Goal: Download file/media

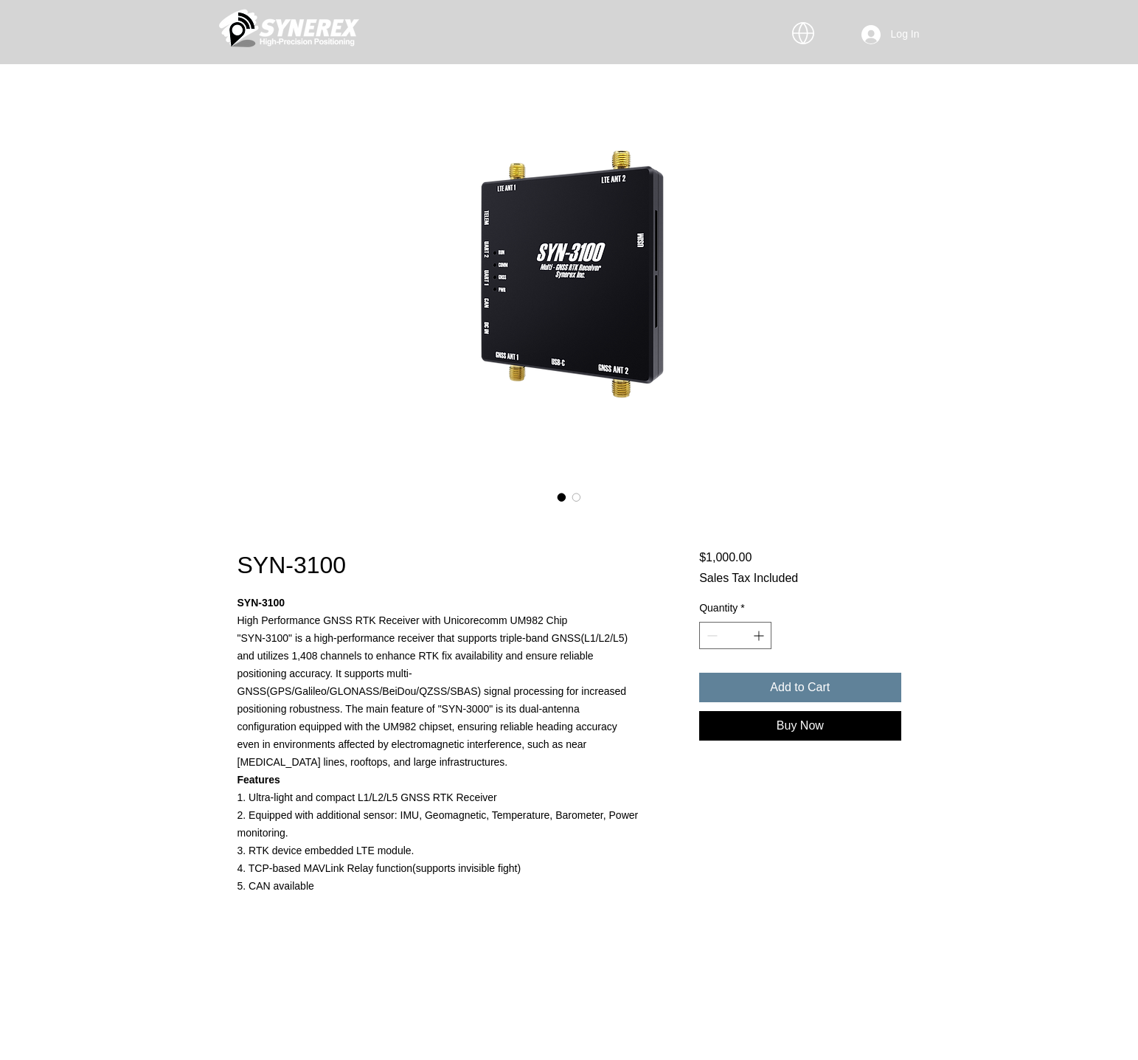
click at [541, 654] on p ""SYN-3100" is a high-performance receiver that supports triple-band GNSS(L1/L2/…" at bounding box center [438, 700] width 403 height 142
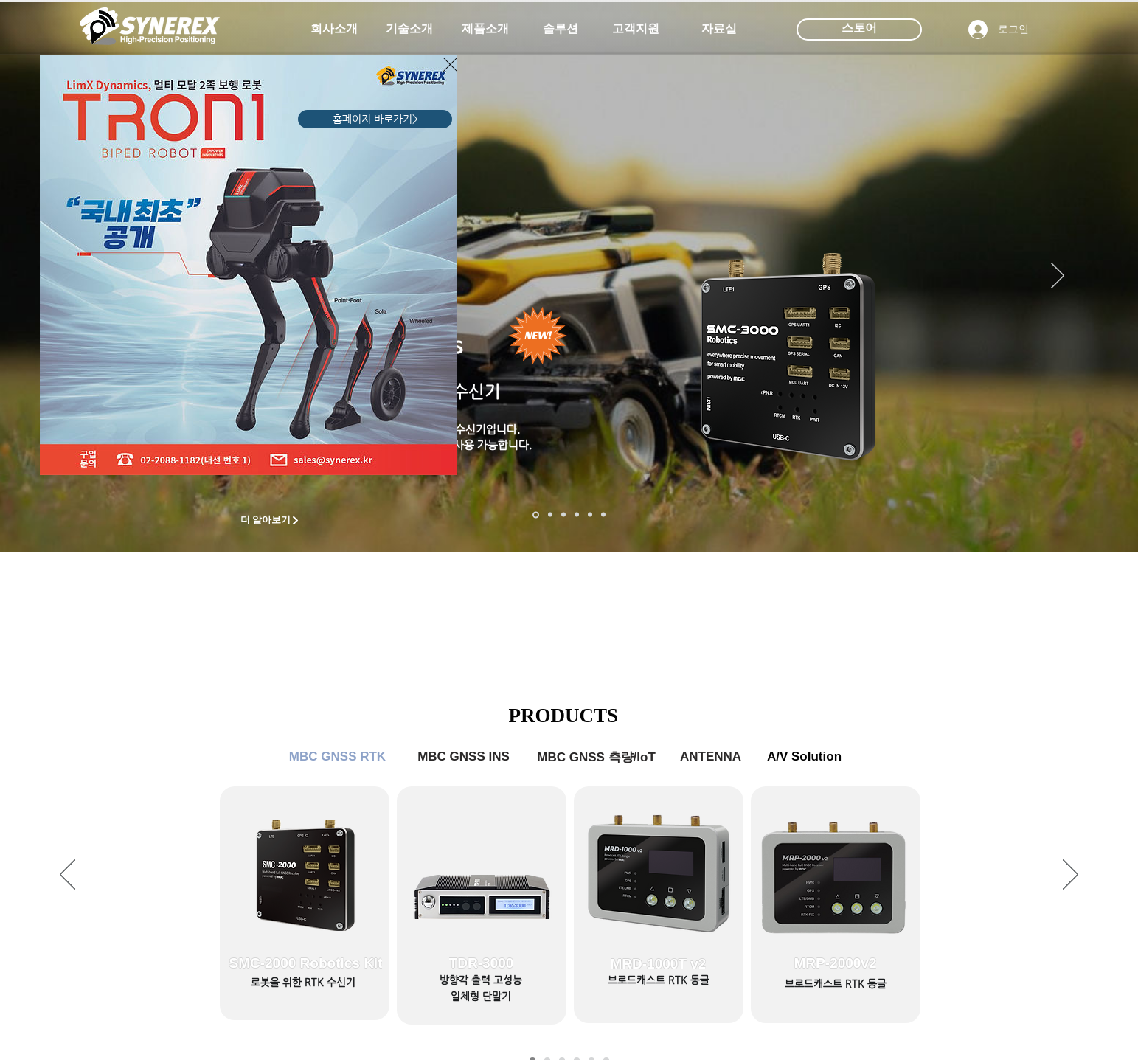
click at [448, 66] on icon "사이트로 돌아가기" at bounding box center [450, 64] width 14 height 18
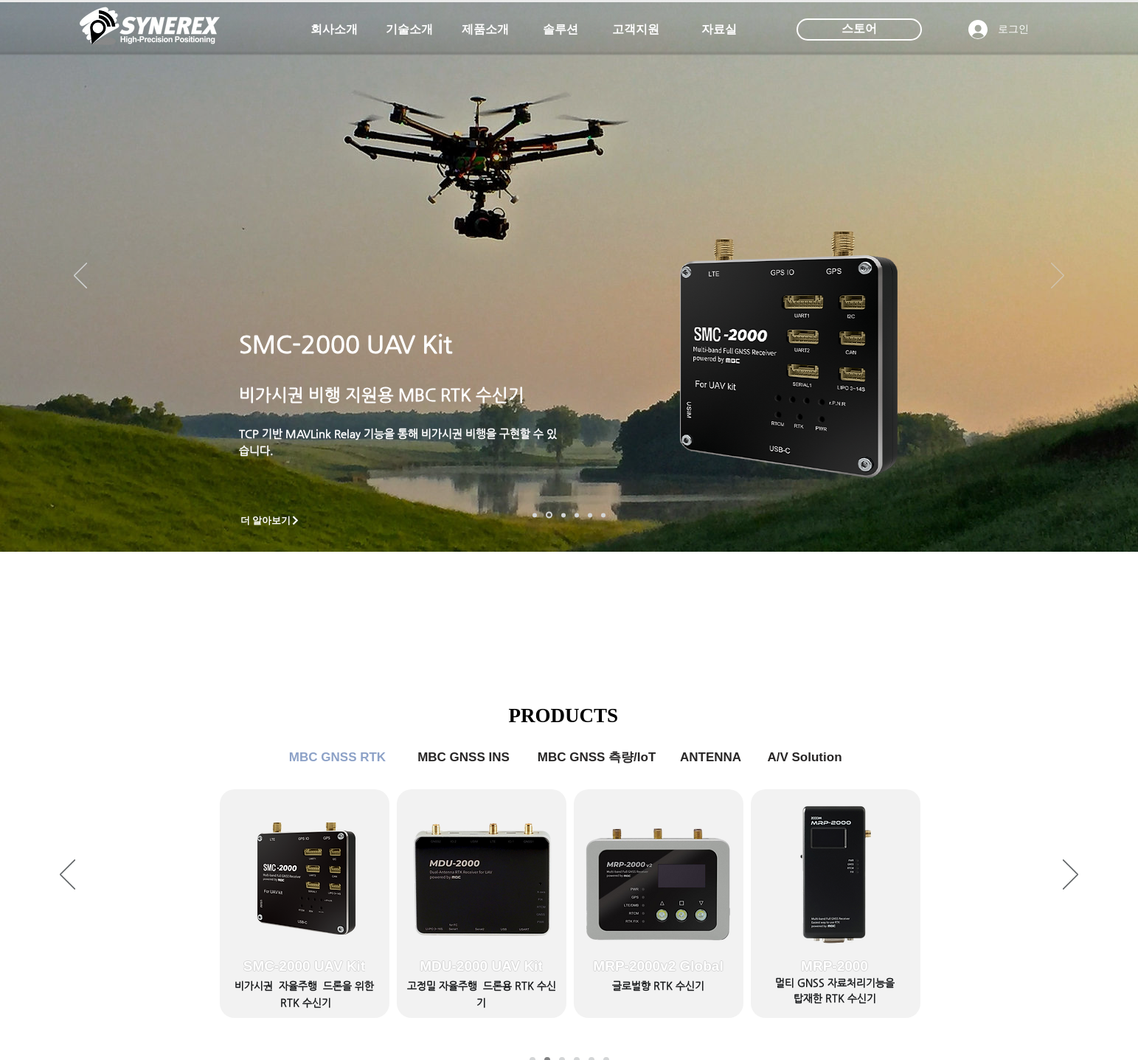
click at [1058, 273] on icon "다음" at bounding box center [1057, 276] width 13 height 26
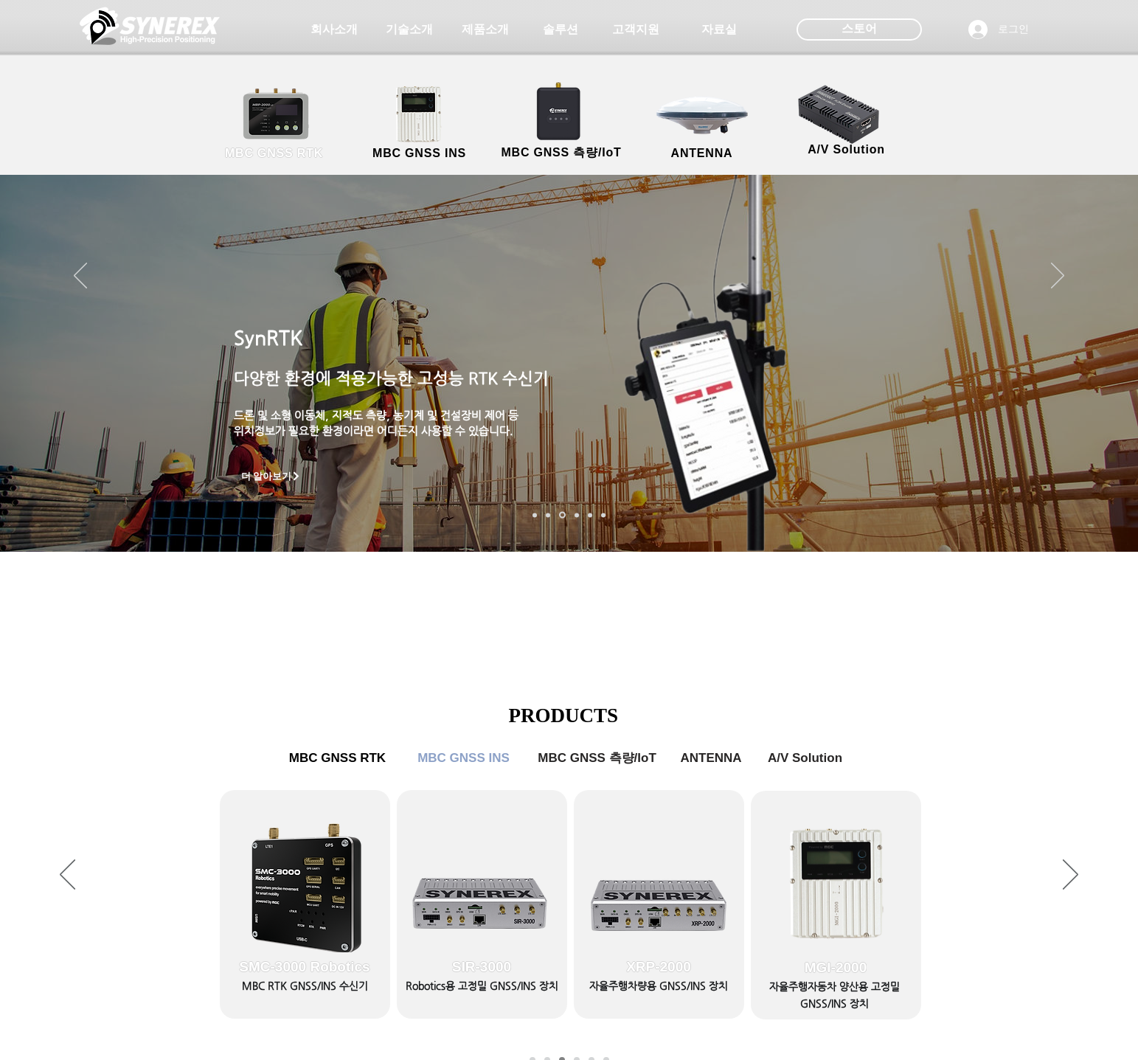
click at [270, 121] on link "MBC GNSS RTK" at bounding box center [274, 123] width 133 height 77
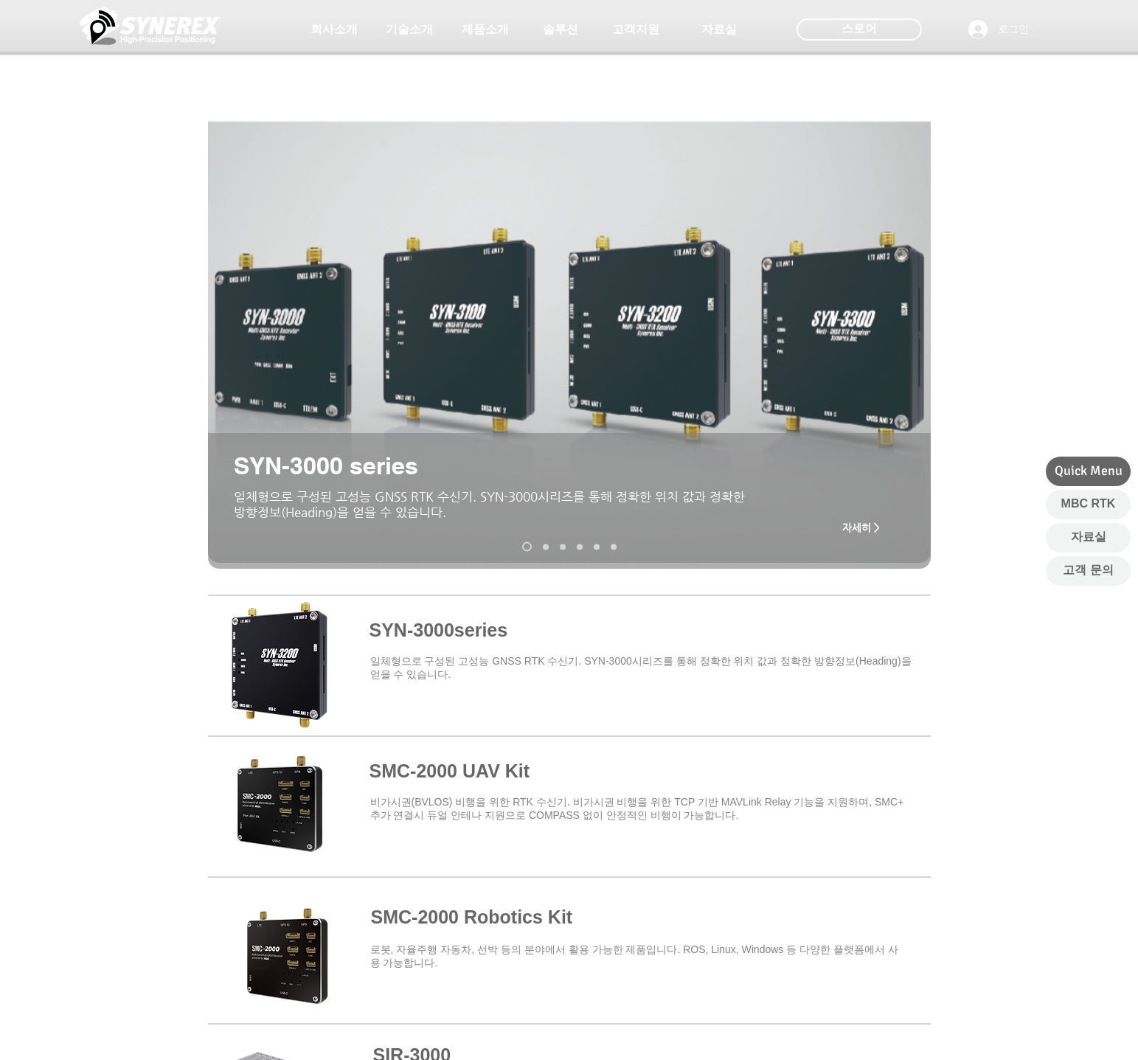
click at [434, 635] on span at bounding box center [569, 662] width 723 height 129
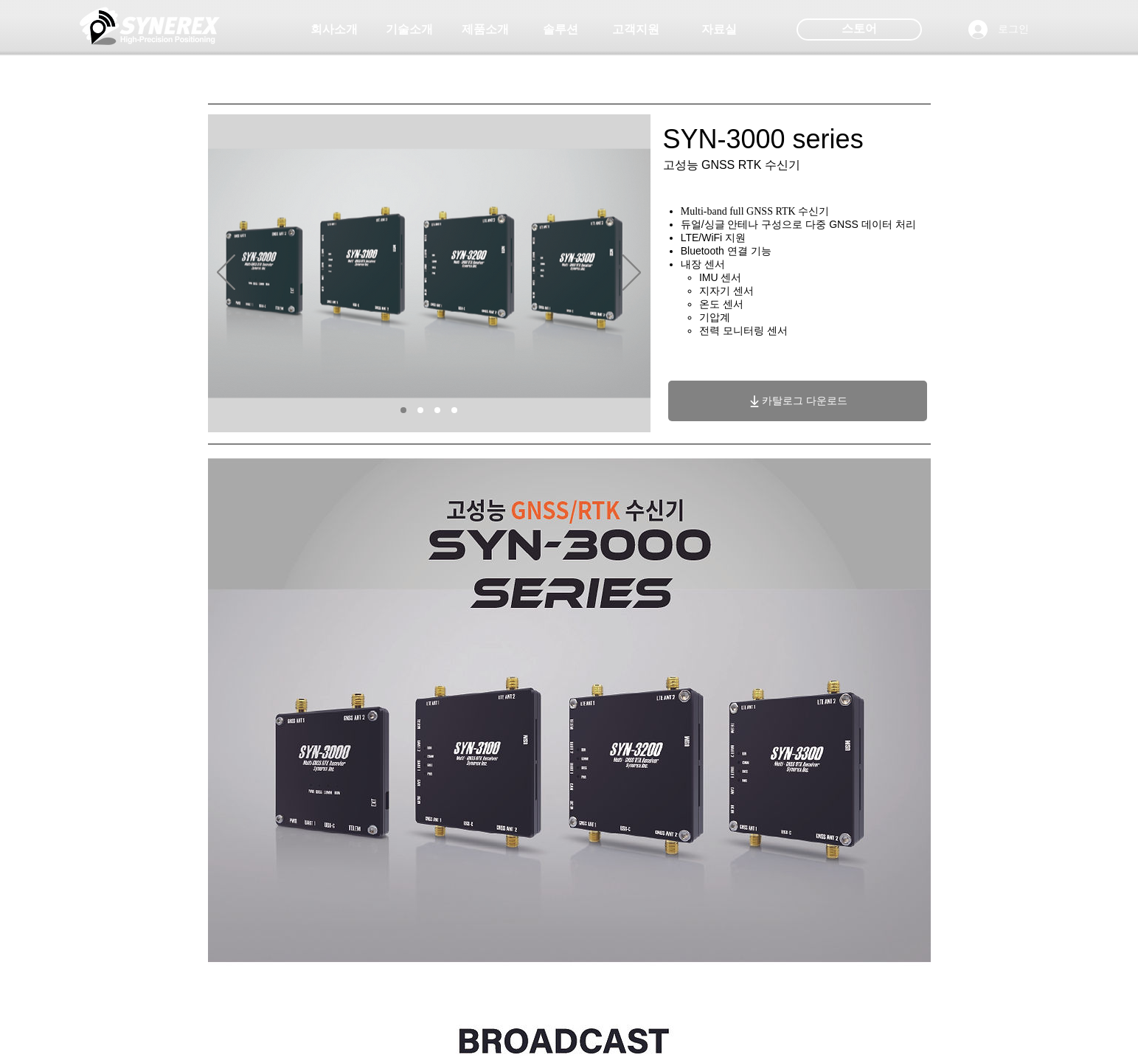
click at [776, 408] on span "카탈로그 다운로드" at bounding box center [805, 400] width 86 height 13
